Goal: Navigation & Orientation: Find specific page/section

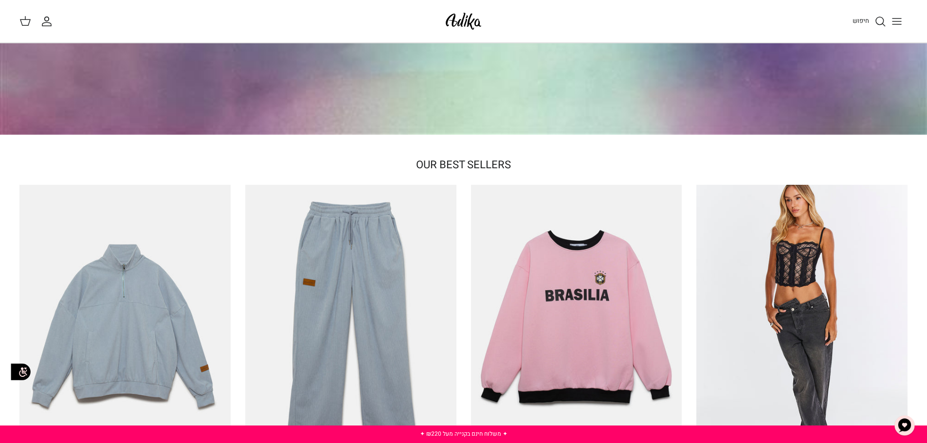
scroll to position [62, 0]
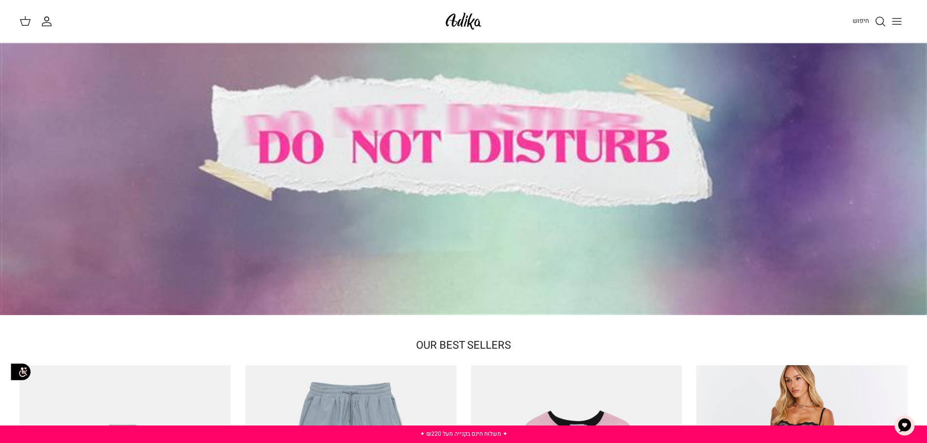
click at [898, 23] on icon "Toggle menu" at bounding box center [897, 22] width 12 height 12
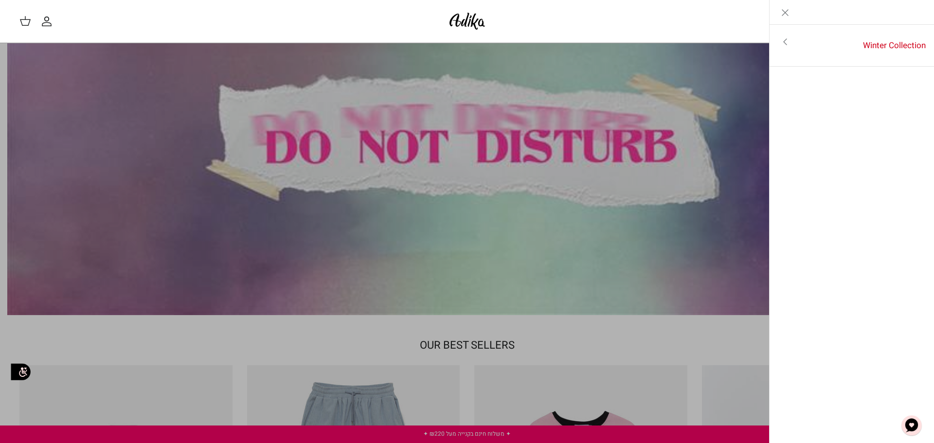
click at [786, 9] on icon "Close" at bounding box center [786, 13] width 12 height 12
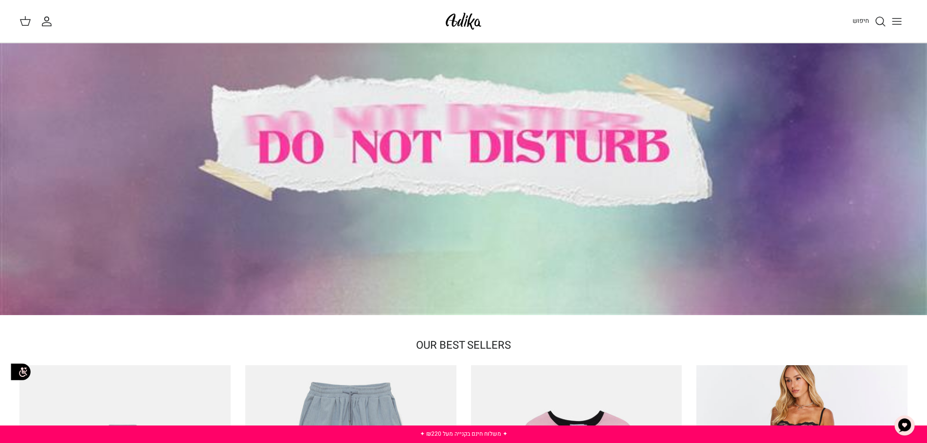
click at [415, 181] on div at bounding box center [463, 149] width 927 height 334
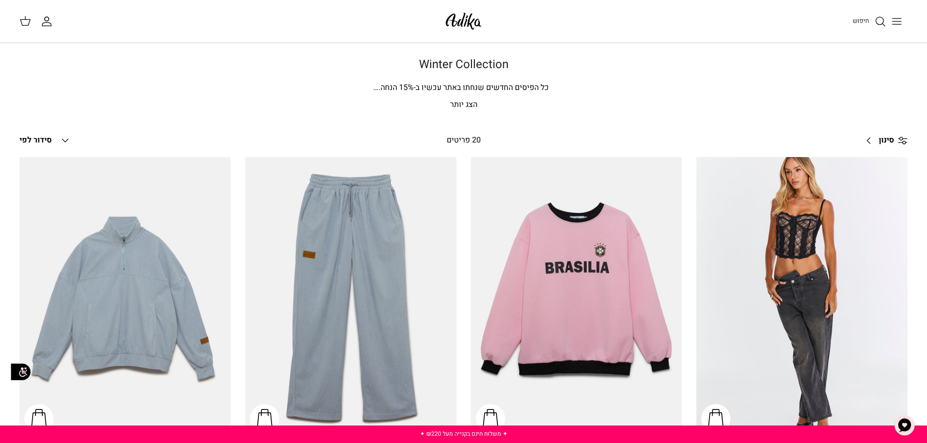
click at [464, 100] on p "הצג יותר" at bounding box center [463, 105] width 681 height 13
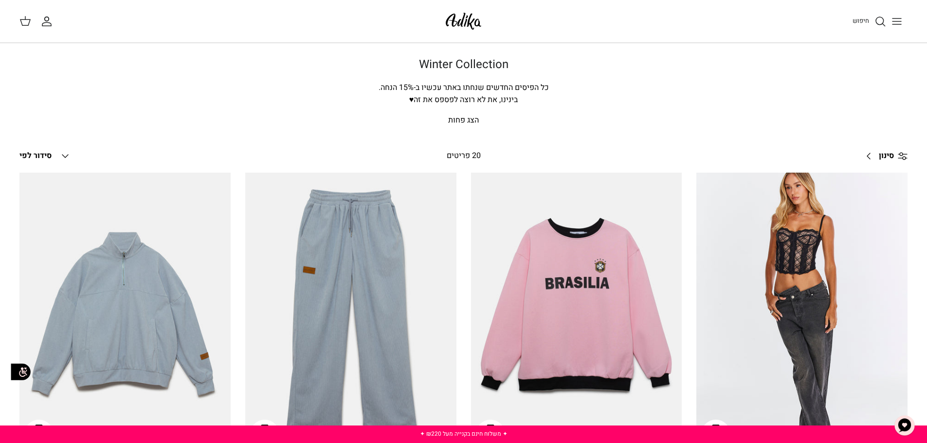
click at [58, 162] on button "Down סידור לפי" at bounding box center [45, 155] width 52 height 21
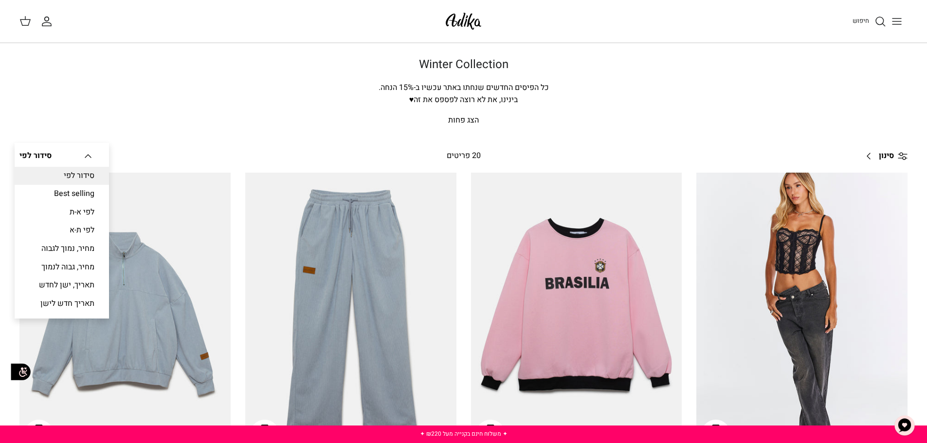
drag, startPoint x: 252, startPoint y: 107, endPoint x: 256, endPoint y: 110, distance: 5.9
click at [253, 107] on div "Winter Collection כל הפיסים החדשים שנחתו באתר עכשיו ב- 15 % הנחה. [PERSON_NAME]…" at bounding box center [464, 92] width 720 height 69
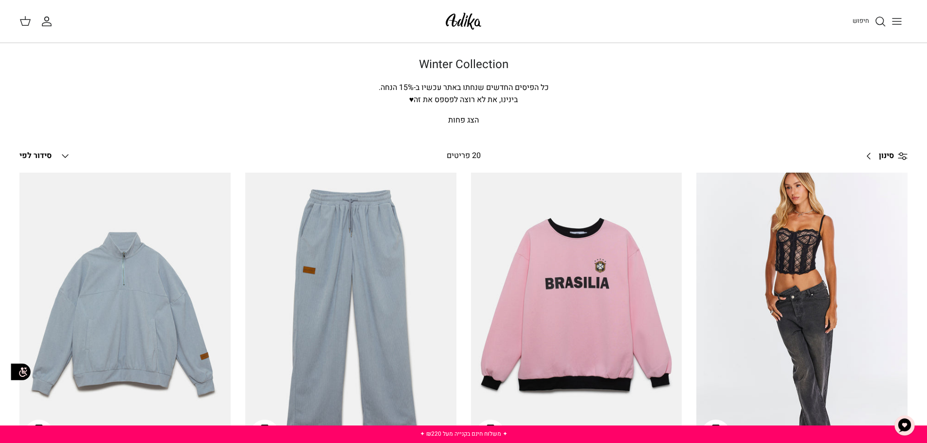
click at [900, 19] on icon "Toggle menu" at bounding box center [897, 22] width 12 height 12
